Goal: Navigation & Orientation: Go to known website

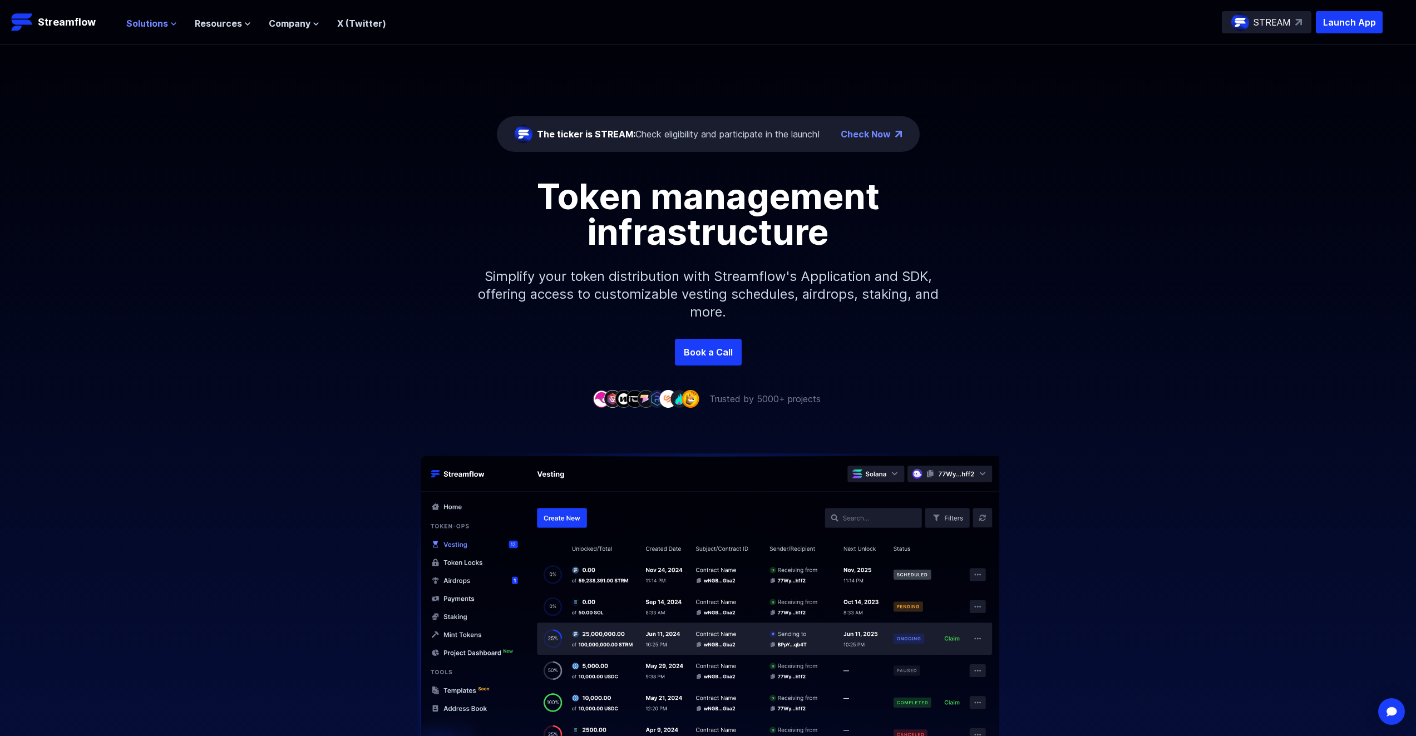
click at [162, 20] on span "Solutions" at bounding box center [147, 23] width 42 height 13
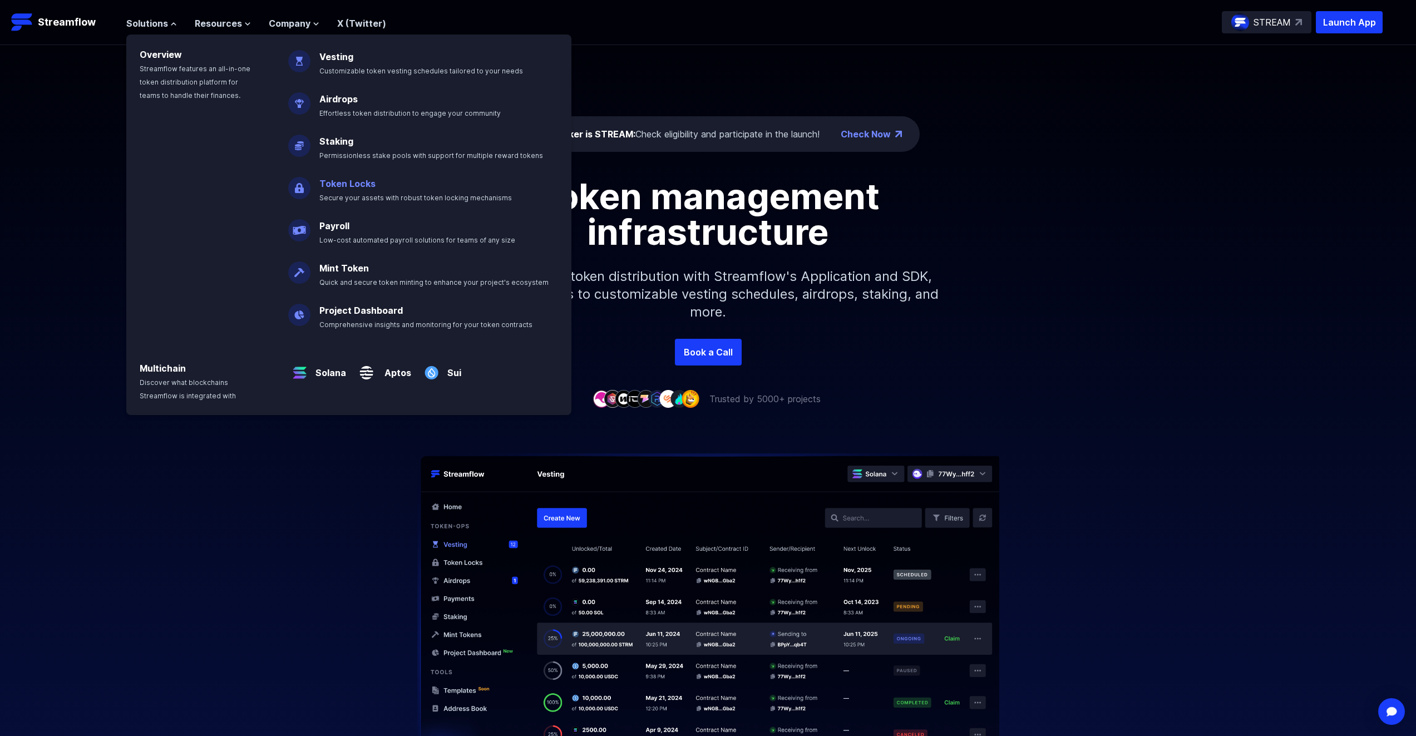
click at [404, 192] on p "Token Locks Secure your assets with robust token locking mechanisms" at bounding box center [423, 186] width 221 height 36
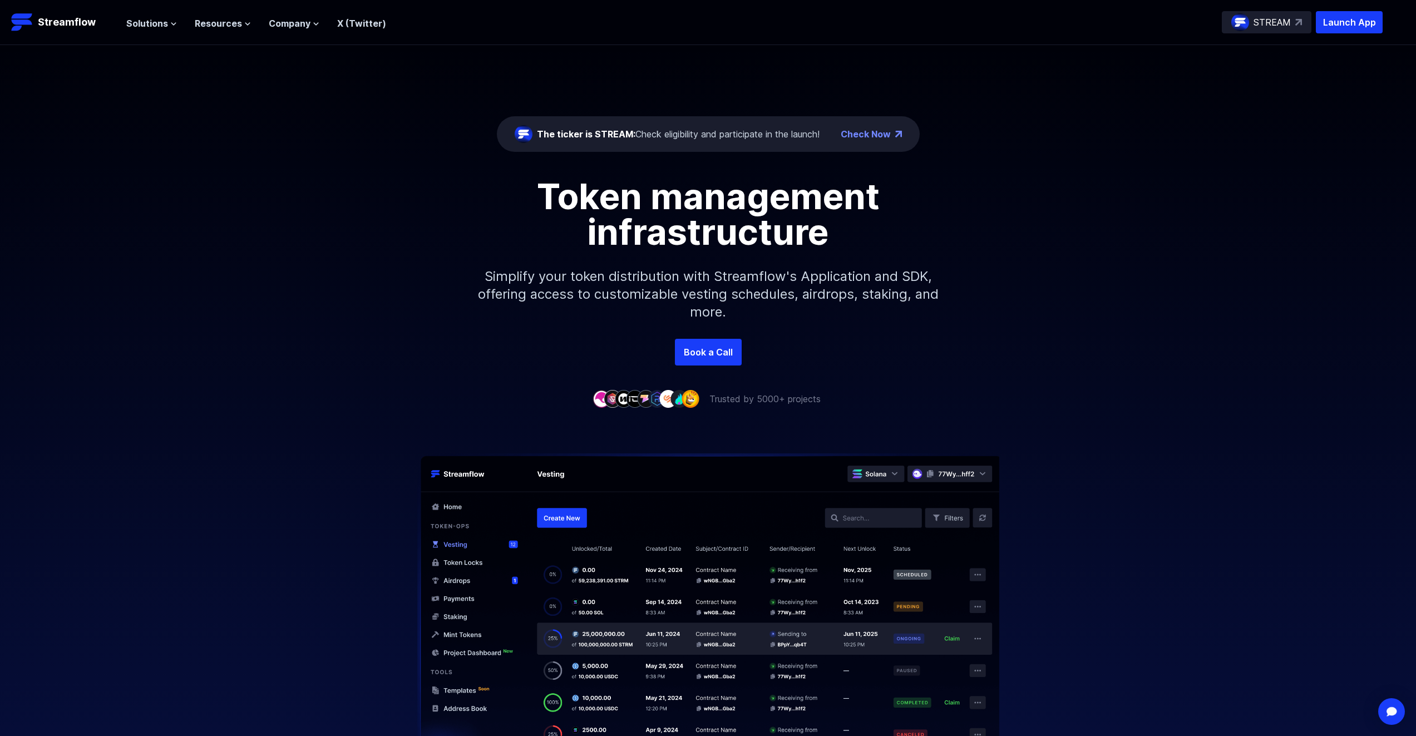
click at [173, 33] on div "Solutions Overview Streamflow features an all-in-one token distribution platfor…" at bounding box center [256, 22] width 260 height 22
click at [160, 23] on span "Solutions" at bounding box center [147, 23] width 42 height 13
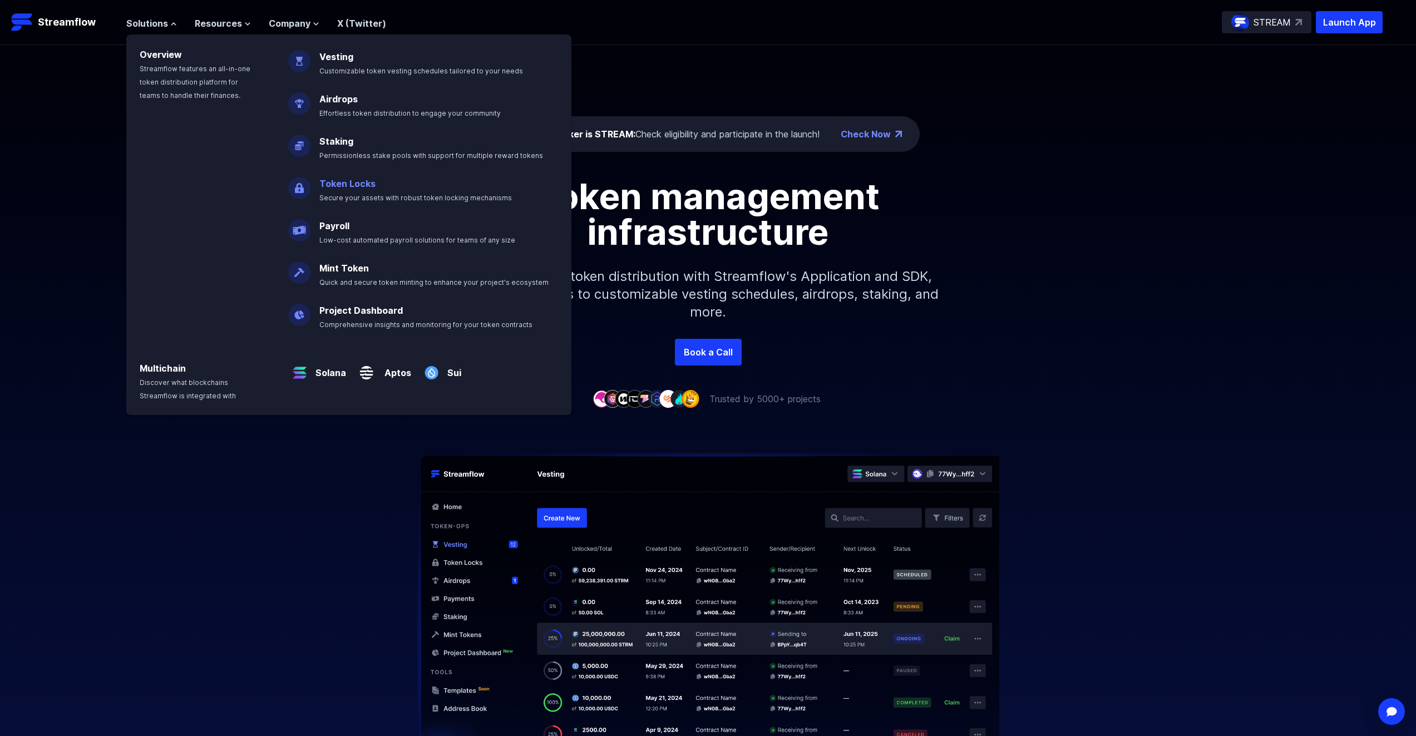
click at [325, 181] on link "Token Locks" at bounding box center [347, 183] width 56 height 11
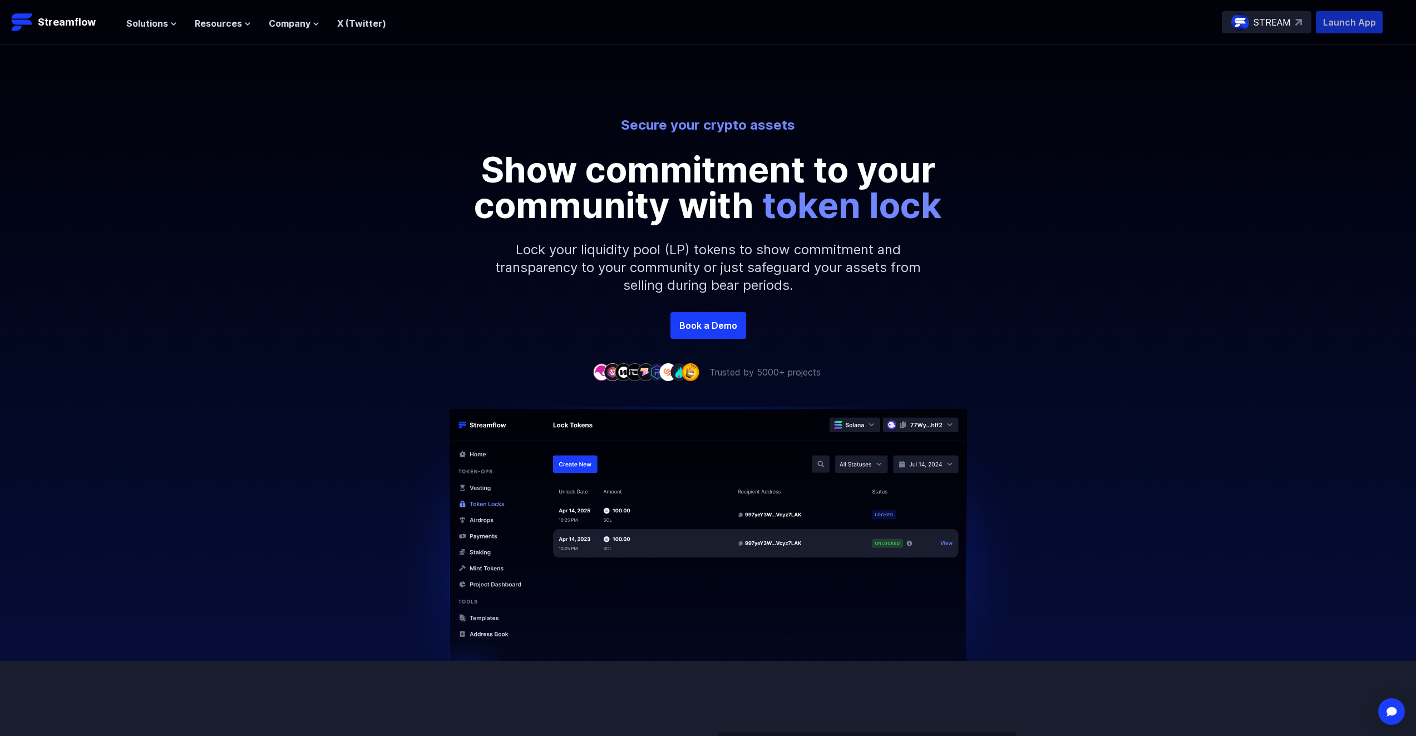
click at [1338, 24] on p "Launch App" at bounding box center [1349, 22] width 67 height 22
